Goal: Ask a question

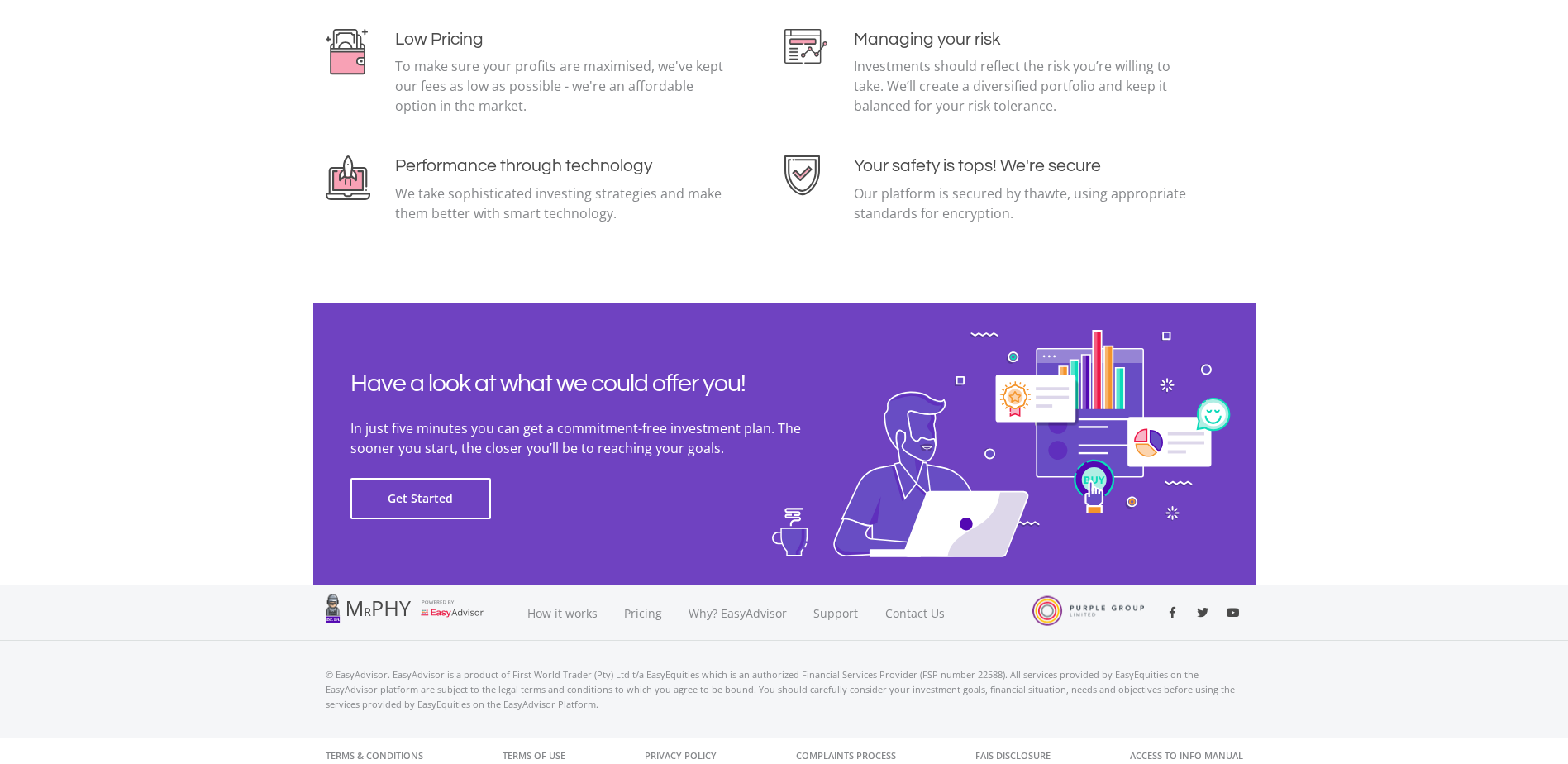
scroll to position [3585, 0]
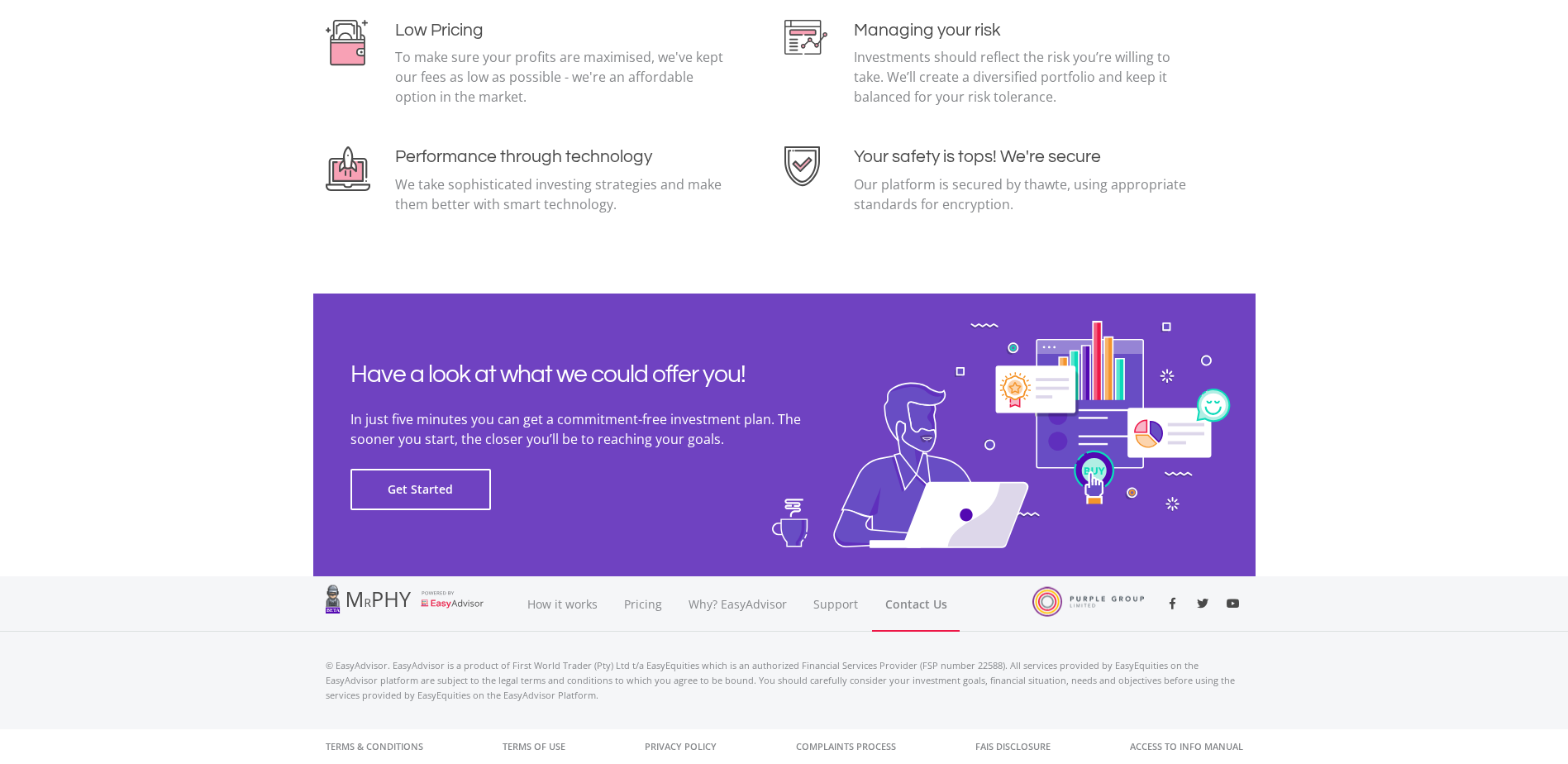
click at [905, 599] on link "Contact Us" at bounding box center [915, 603] width 88 height 56
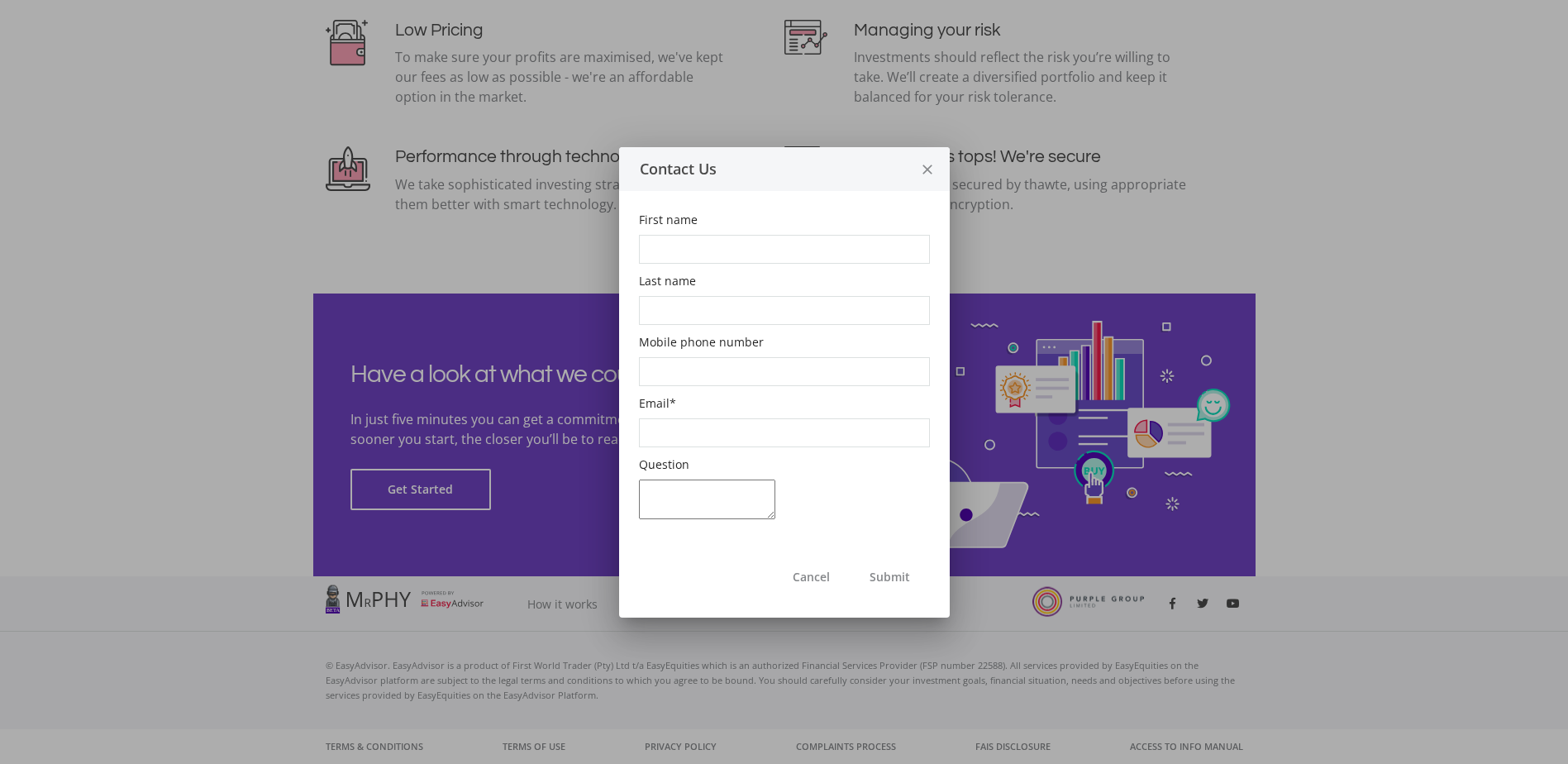
click at [686, 241] on input "First name" at bounding box center [784, 249] width 291 height 29
type input "Hestelle"
type input "Mostert"
type input "0828518023"
type input "[EMAIL_ADDRESS][DOMAIN_NAME]"
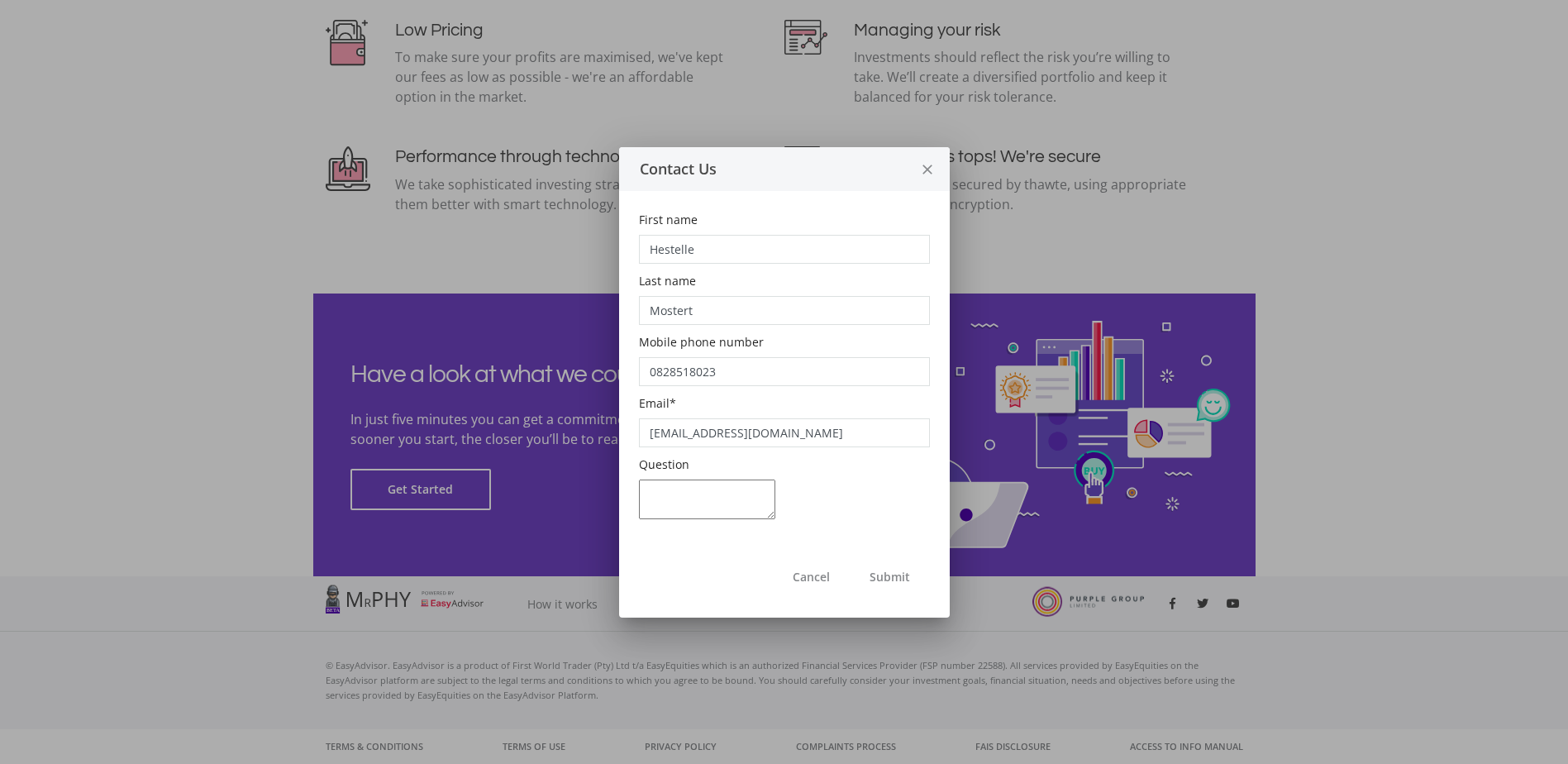
click at [691, 503] on textarea "Question" at bounding box center [707, 499] width 136 height 40
type textarea "Hi, upon setup of my account, I selected aggressive investment. Would this make…"
click at [890, 579] on button "Submit" at bounding box center [889, 577] width 80 height 42
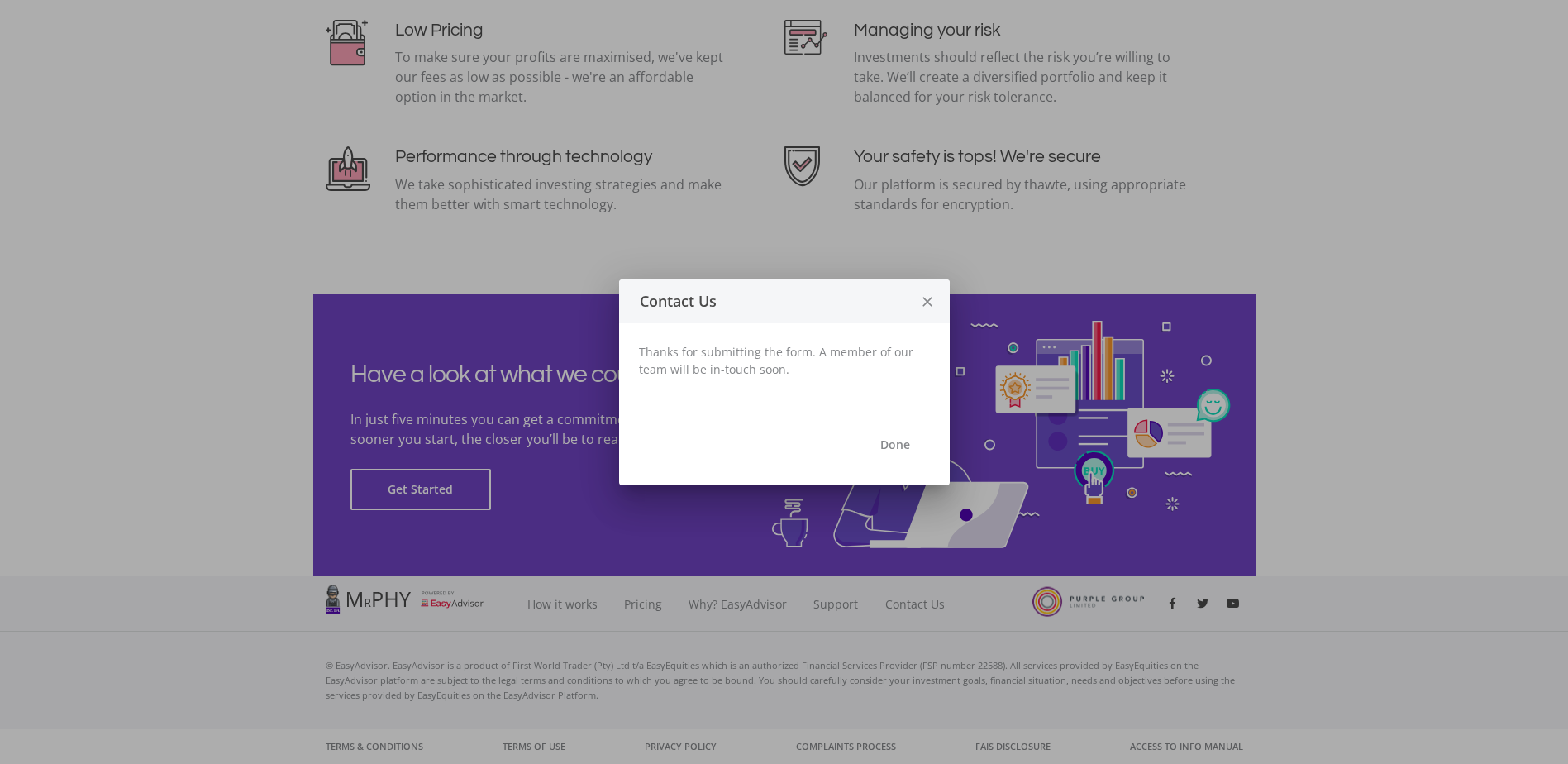
click at [924, 309] on icon "close" at bounding box center [926, 302] width 16 height 43
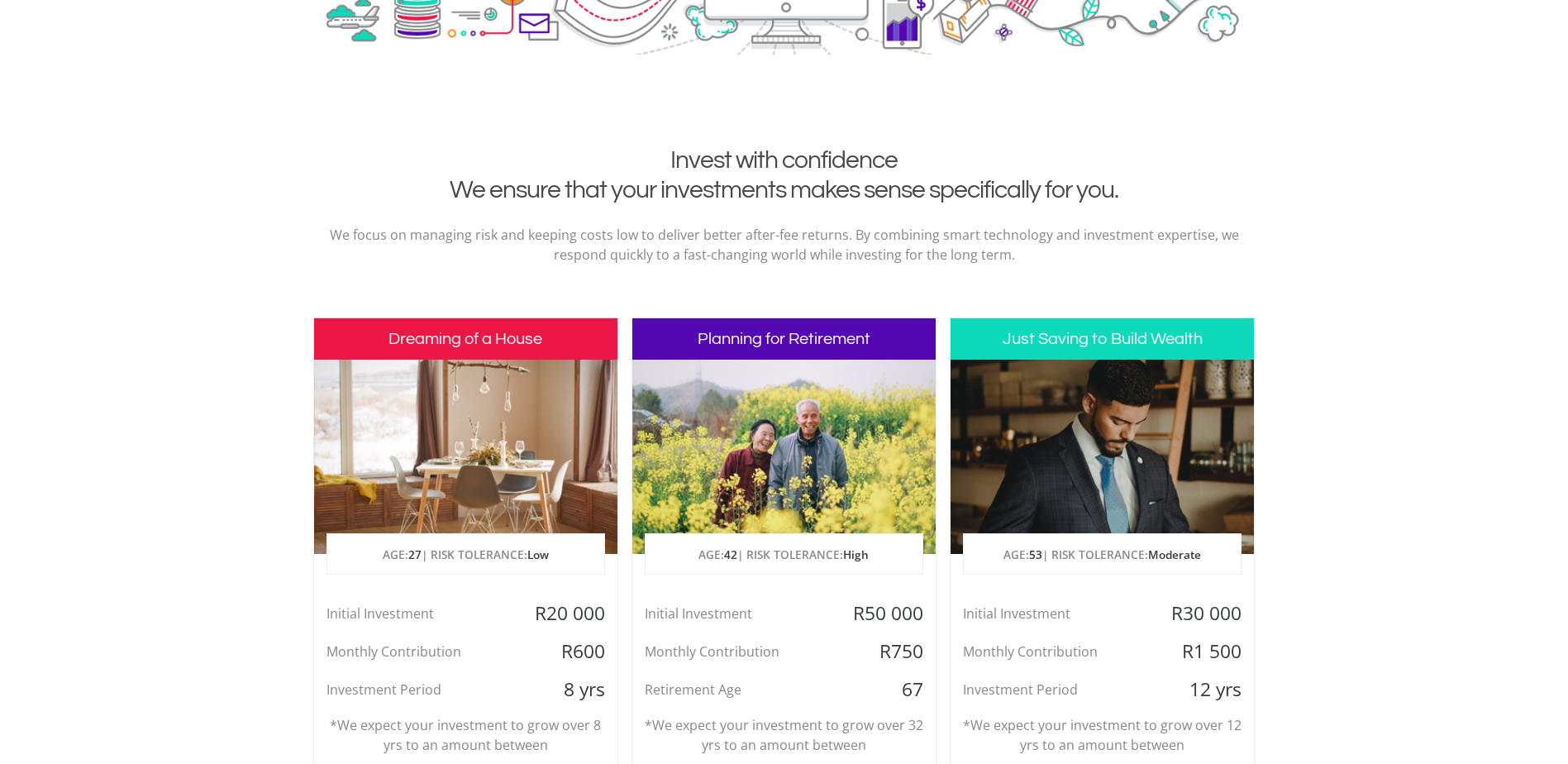
scroll to position [0, 0]
